Goal: Find specific page/section: Find specific page/section

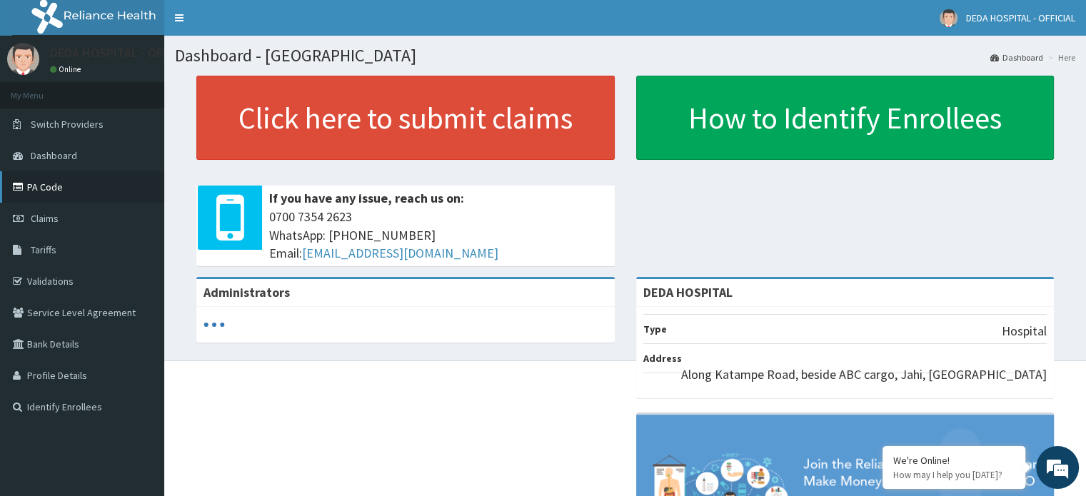
click at [70, 185] on link "PA Code" at bounding box center [82, 186] width 164 height 31
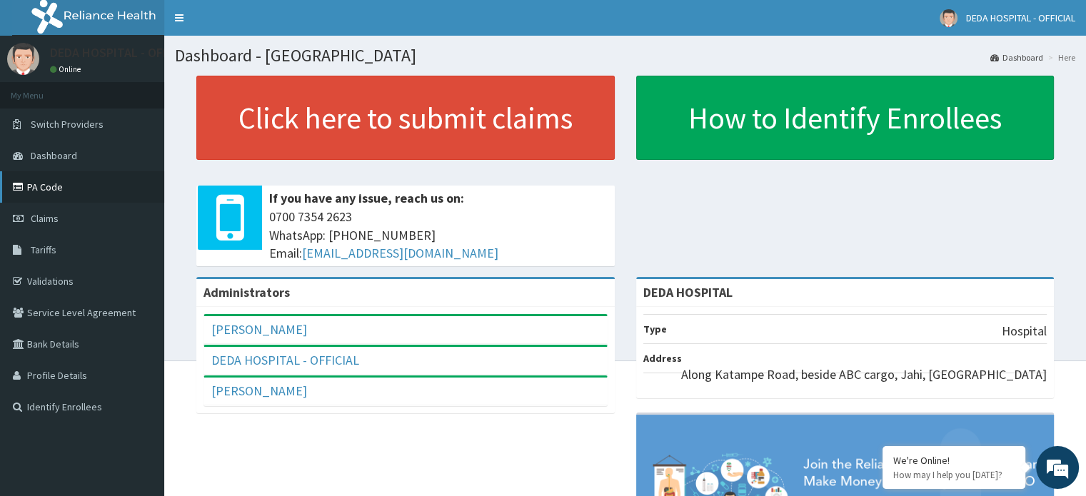
click at [42, 190] on link "PA Code" at bounding box center [82, 186] width 164 height 31
click at [37, 191] on link "PA Code" at bounding box center [82, 186] width 164 height 31
